Goal: Navigation & Orientation: Find specific page/section

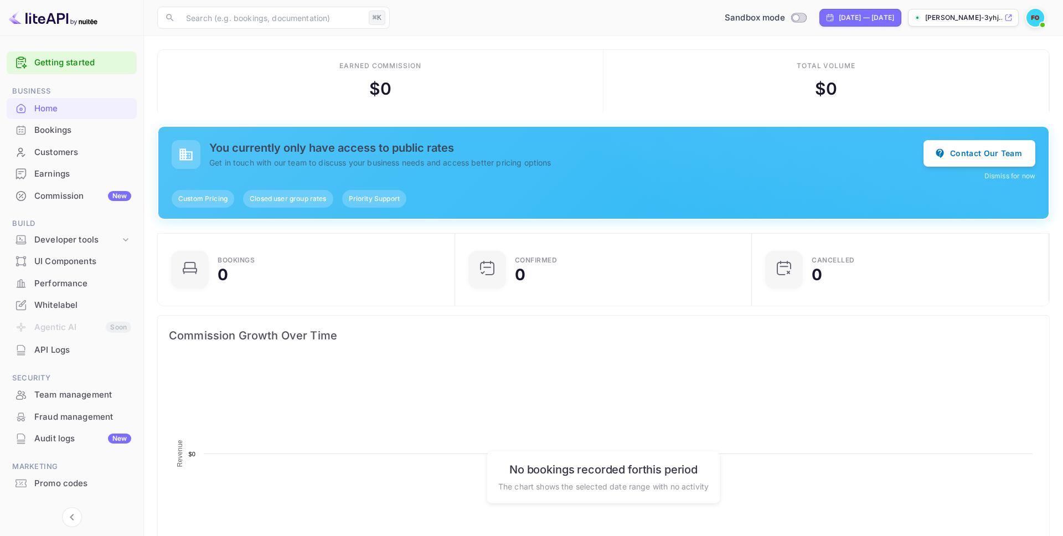
scroll to position [180, 291]
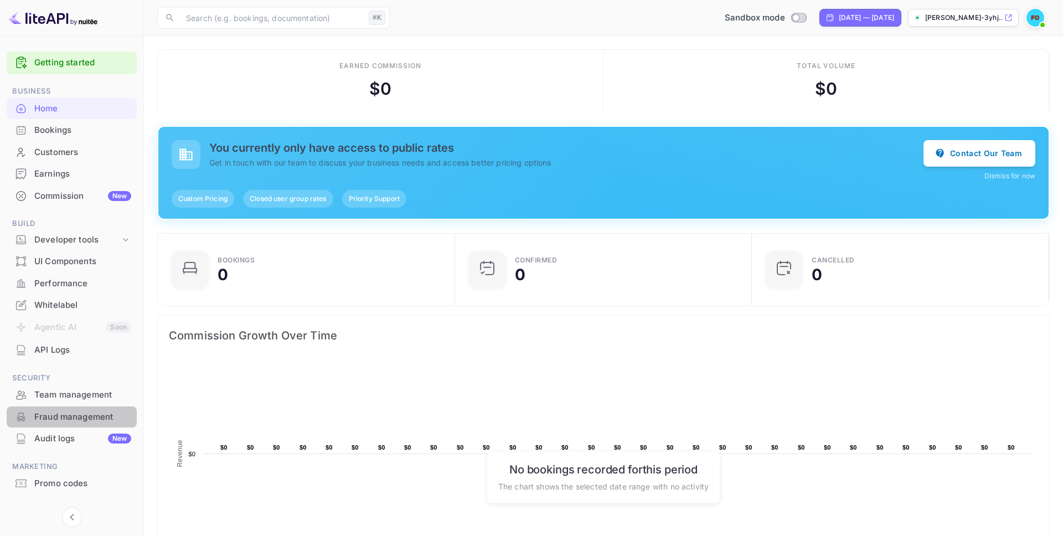
click at [61, 424] on div "Fraud management" at bounding box center [72, 418] width 130 height 22
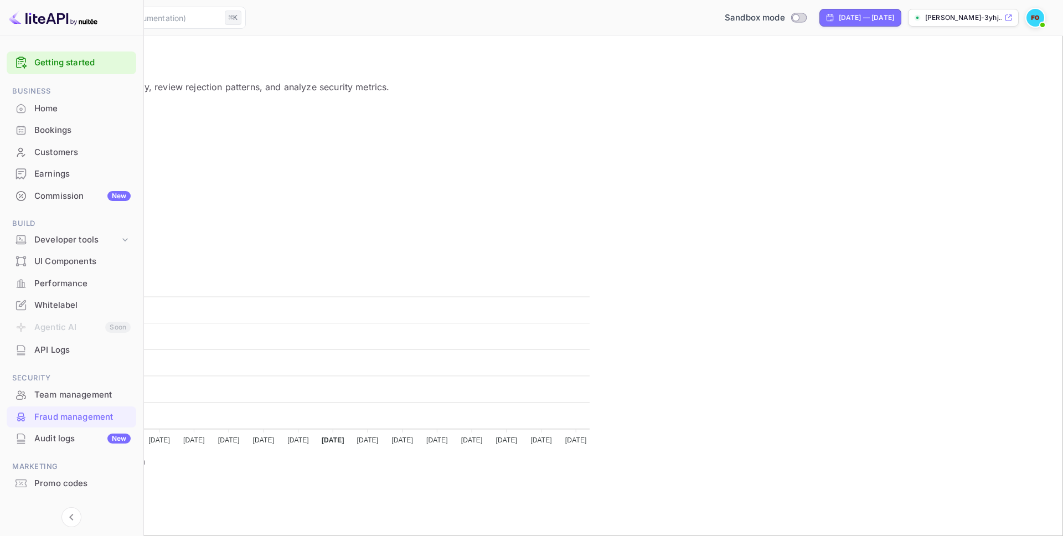
scroll to position [228, 415]
click at [40, 111] on div "Home" at bounding box center [82, 108] width 96 height 13
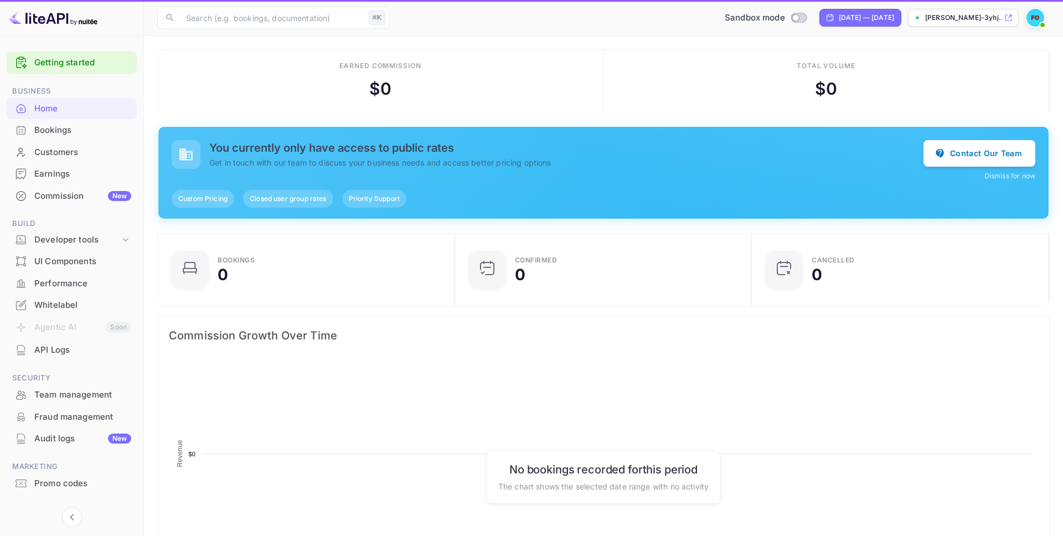
scroll to position [180, 291]
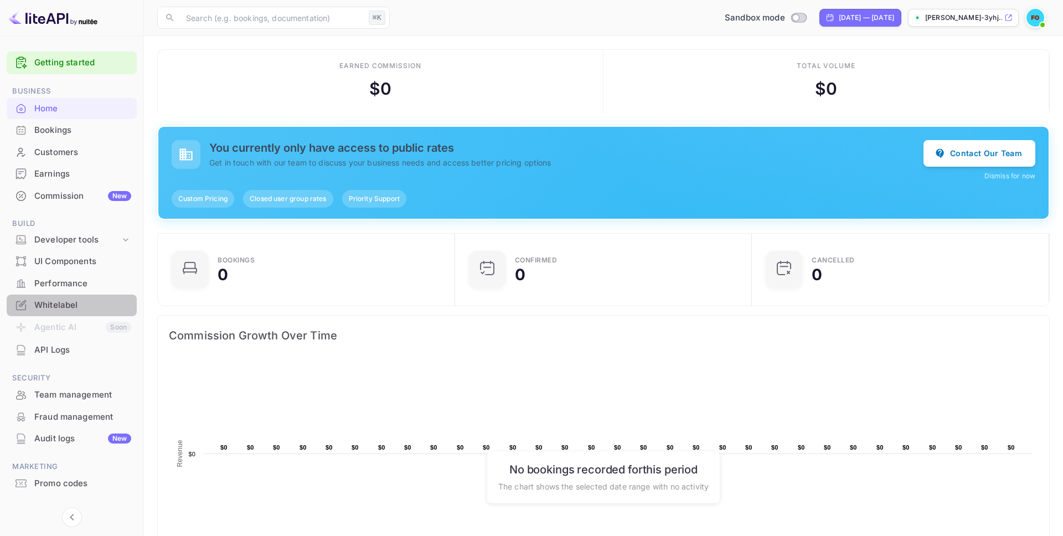
click at [63, 302] on div "Whitelabel" at bounding box center [82, 305] width 97 height 13
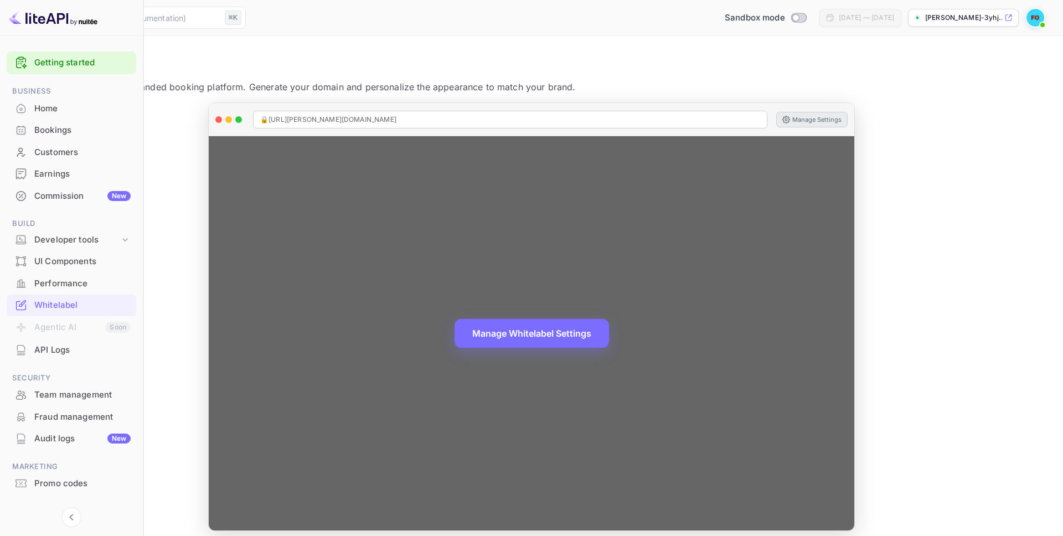
click at [848, 119] on button "Manage Settings" at bounding box center [812, 120] width 71 height 16
